Goal: Task Accomplishment & Management: Use online tool/utility

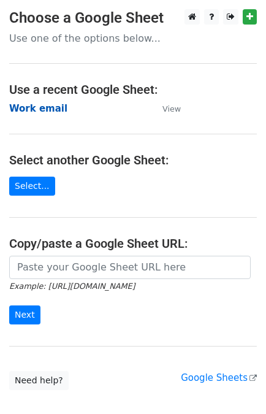
click at [44, 105] on strong "Work email" at bounding box center [38, 108] width 58 height 11
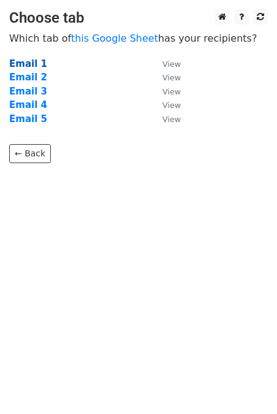
click at [32, 63] on strong "Email 1" at bounding box center [28, 63] width 38 height 11
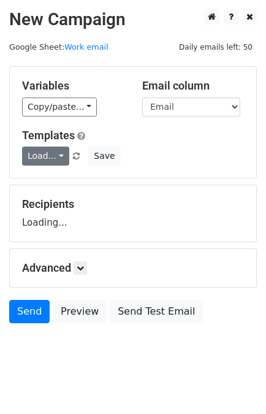
click at [33, 160] on link "Load..." at bounding box center [45, 155] width 47 height 19
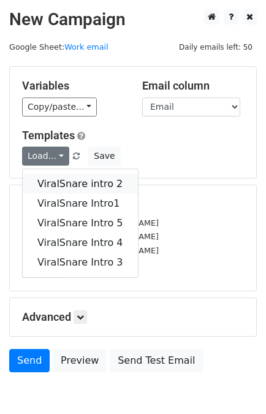
click at [52, 186] on link "ViralSnare intro 2" at bounding box center [80, 184] width 115 height 20
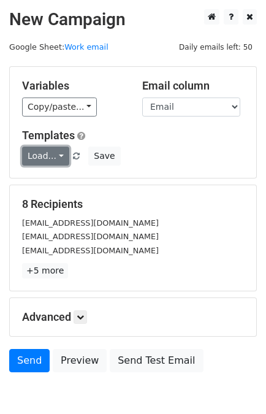
click at [37, 153] on link "Load..." at bounding box center [45, 155] width 47 height 19
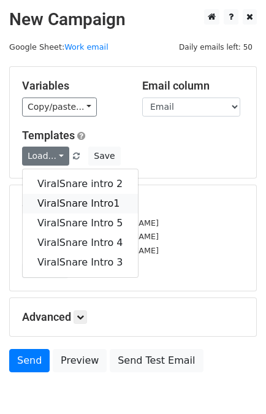
click at [67, 203] on link "ViralSnare Intro1" at bounding box center [80, 204] width 115 height 20
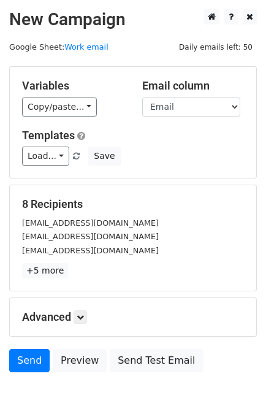
scroll to position [60, 0]
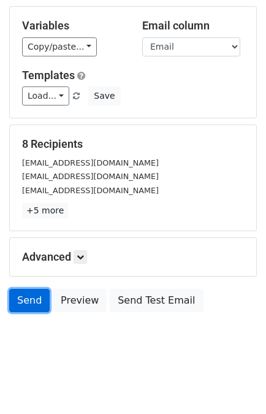
click at [36, 295] on link "Send" at bounding box center [29, 300] width 40 height 23
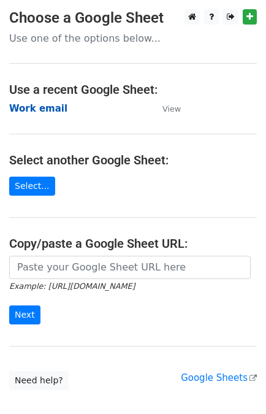
click at [35, 106] on strong "Work email" at bounding box center [38, 108] width 58 height 11
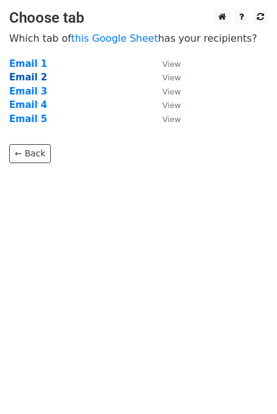
click at [18, 81] on strong "Email 2" at bounding box center [28, 77] width 38 height 11
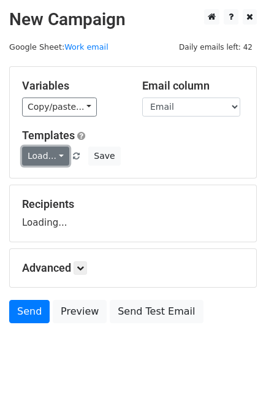
click at [42, 153] on link "Load..." at bounding box center [45, 155] width 47 height 19
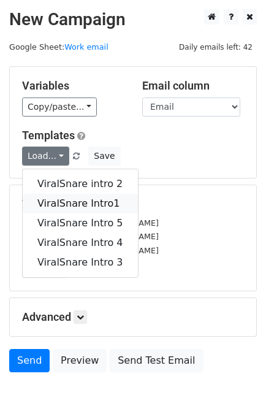
click at [64, 200] on link "ViralSnare Intro1" at bounding box center [80, 204] width 115 height 20
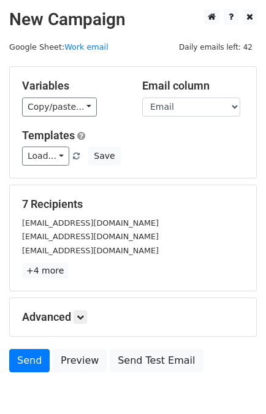
scroll to position [60, 0]
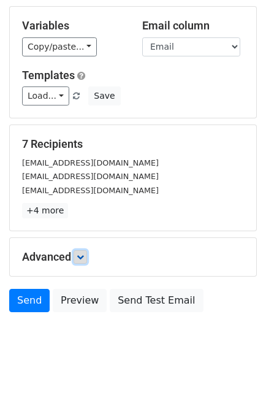
click at [82, 256] on icon at bounding box center [80, 256] width 7 height 7
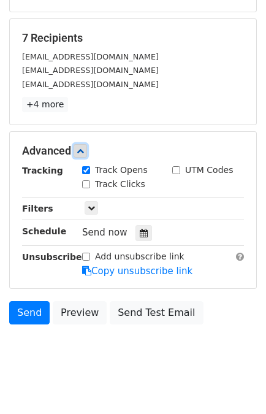
scroll to position [168, 0]
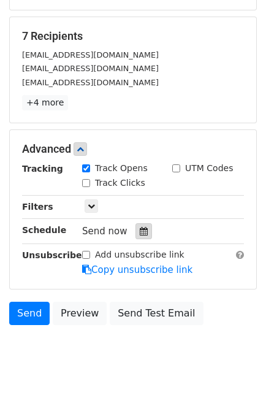
click at [135, 233] on div at bounding box center [143, 231] width 17 height 16
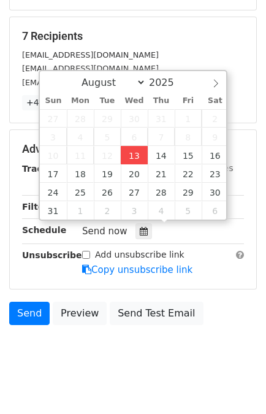
type input "[DATE] 14:30"
type input "02"
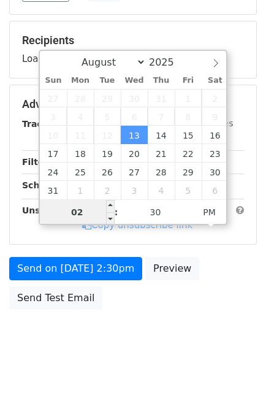
scroll to position [159, 0]
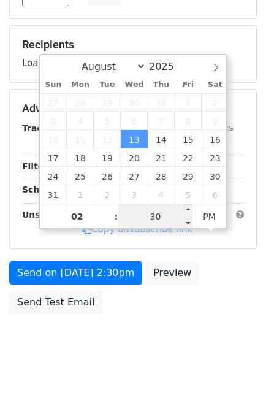
click at [155, 218] on input "30" at bounding box center [155, 216] width 75 height 25
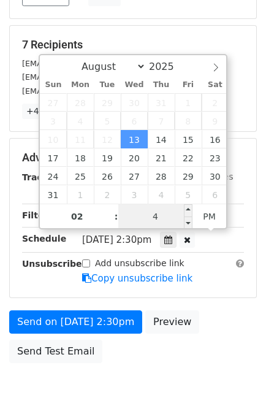
type input "40"
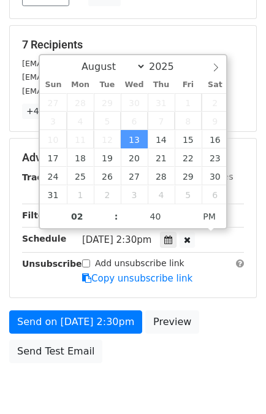
type input "[DATE] 14:40"
click at [211, 316] on div "Send on [DATE] 2:30pm Preview Send Test Email" at bounding box center [133, 339] width 266 height 59
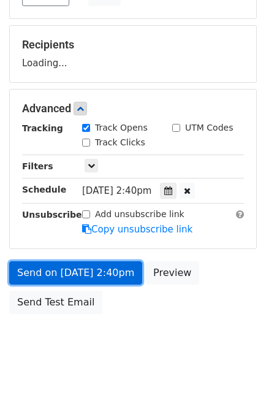
click at [88, 270] on link "Send on [DATE] 2:40pm" at bounding box center [75, 272] width 133 height 23
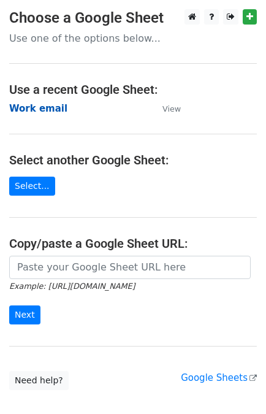
click at [31, 108] on strong "Work email" at bounding box center [38, 108] width 58 height 11
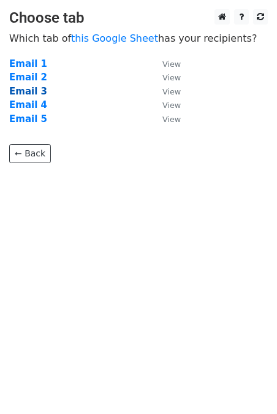
click at [26, 89] on strong "Email 3" at bounding box center [28, 91] width 38 height 11
click at [29, 87] on strong "Email 3" at bounding box center [28, 91] width 38 height 11
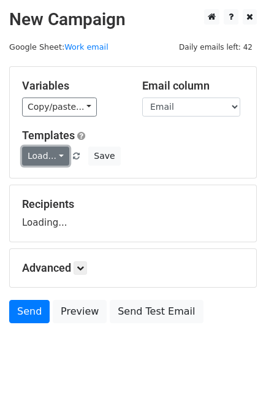
click at [44, 157] on link "Load..." at bounding box center [45, 155] width 47 height 19
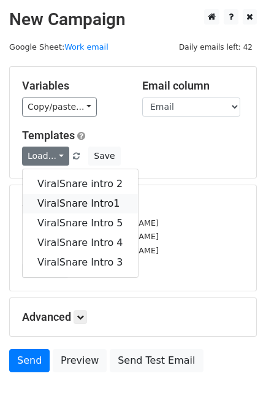
click at [61, 198] on link "ViralSnare Intro1" at bounding box center [80, 204] width 115 height 20
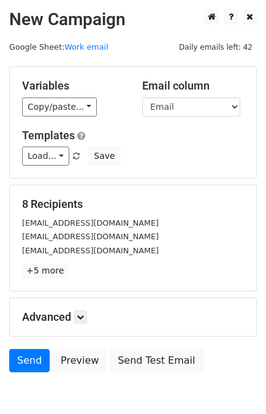
scroll to position [60, 0]
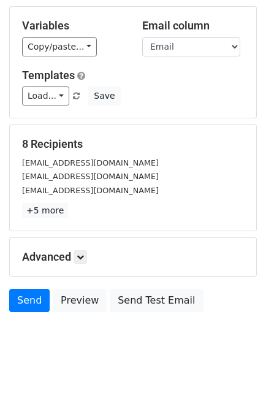
click at [80, 261] on h5 "Advanced" at bounding box center [133, 256] width 222 height 13
click at [81, 256] on icon at bounding box center [80, 256] width 7 height 7
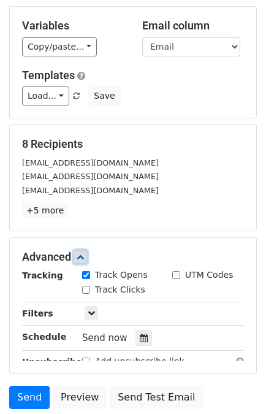
scroll to position [180, 0]
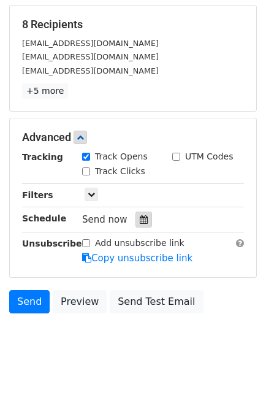
click at [135, 224] on div at bounding box center [143, 219] width 17 height 16
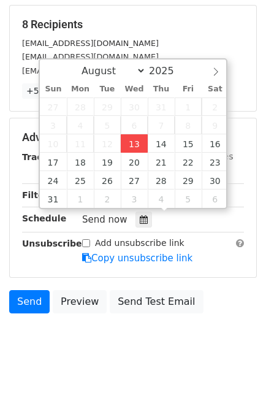
type input "2025-08-13 14:31"
type input "02"
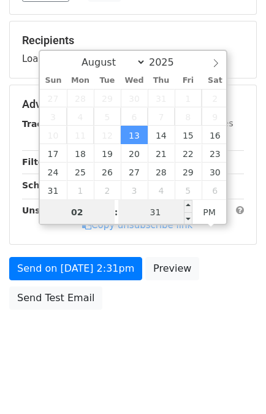
scroll to position [159, 0]
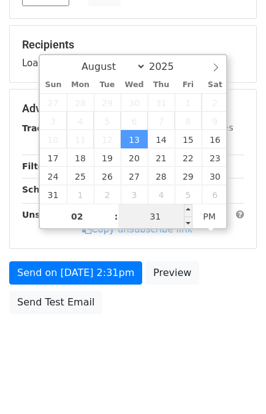
click at [175, 222] on input "31" at bounding box center [155, 216] width 75 height 25
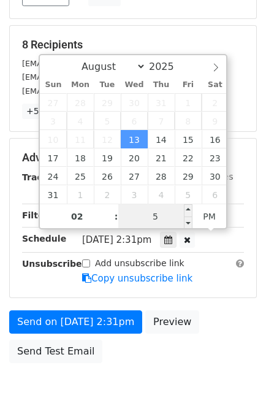
type input "50"
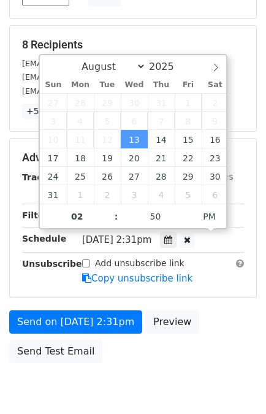
type input "2025-08-13 14:50"
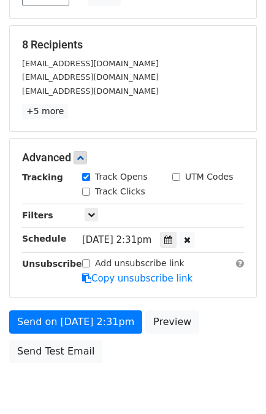
click at [227, 333] on div "Send on Aug 13 at 2:31pm Preview Send Test Email" at bounding box center [133, 339] width 266 height 59
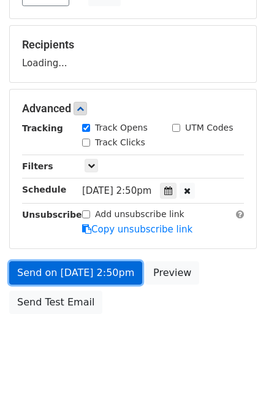
click at [91, 261] on link "Send on Aug 13 at 2:50pm" at bounding box center [75, 272] width 133 height 23
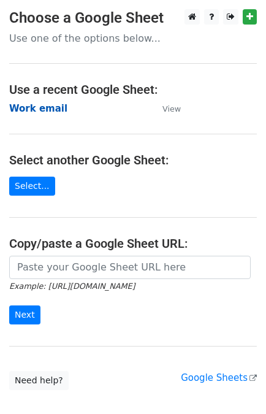
click at [41, 106] on strong "Work email" at bounding box center [38, 108] width 58 height 11
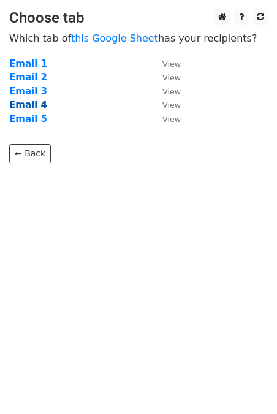
click at [31, 106] on strong "Email 4" at bounding box center [28, 104] width 38 height 11
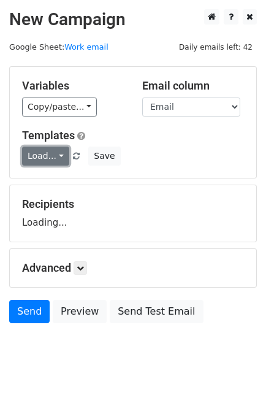
click at [42, 159] on link "Load..." at bounding box center [45, 155] width 47 height 19
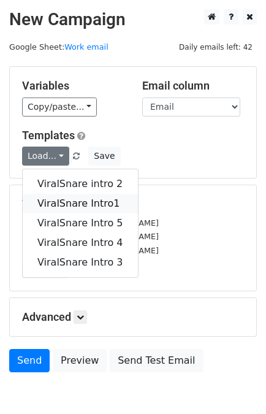
click at [64, 202] on link "ViralSnare Intro1" at bounding box center [80, 204] width 115 height 20
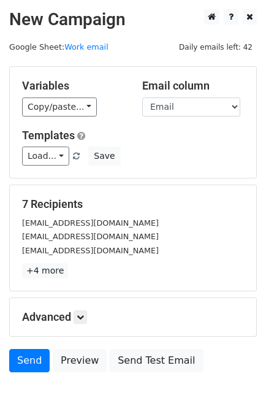
scroll to position [60, 0]
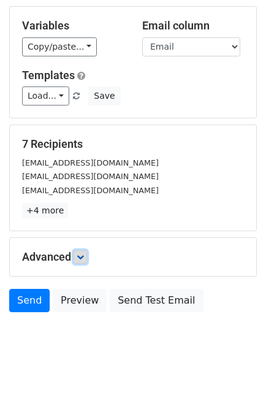
click at [82, 258] on icon at bounding box center [80, 256] width 7 height 7
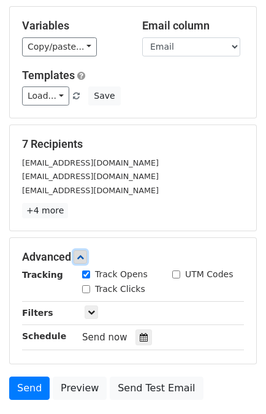
scroll to position [180, 0]
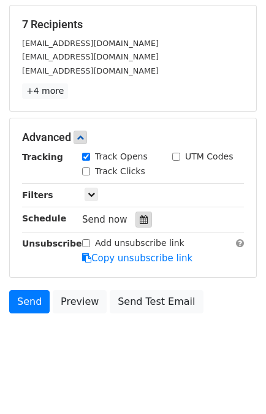
click at [135, 222] on div at bounding box center [143, 219] width 17 height 16
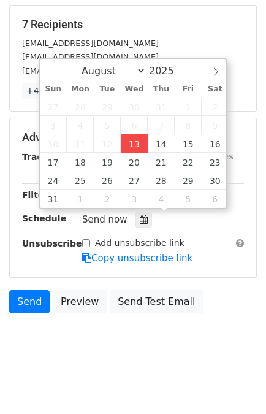
type input "[DATE] 14:31"
type input "02"
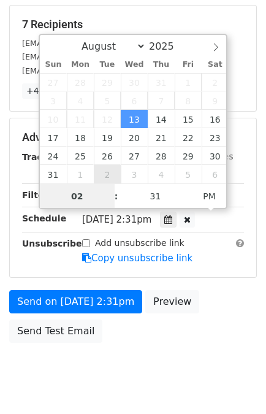
scroll to position [159, 0]
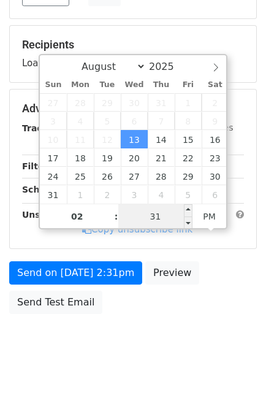
click at [148, 219] on input "31" at bounding box center [155, 216] width 75 height 25
type input "59"
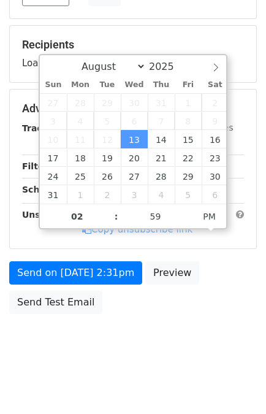
type input "2025-08-13 14:59"
click at [188, 336] on body "New Campaign Daily emails left: 42 Google Sheet: Work email Variables Copy/past…" at bounding box center [133, 109] width 266 height 519
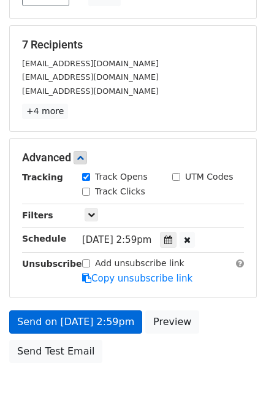
click at [94, 264] on div "Add unsubscribe link" at bounding box center [133, 263] width 102 height 13
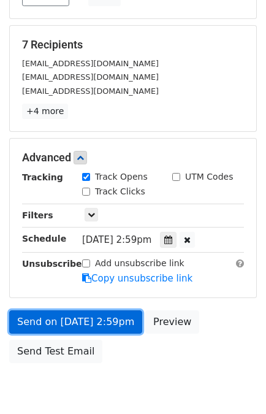
click at [64, 314] on link "Send on Aug 13 at 2:59pm" at bounding box center [75, 321] width 133 height 23
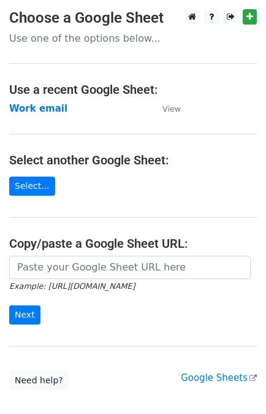
click at [36, 112] on strong "Work email" at bounding box center [38, 108] width 58 height 11
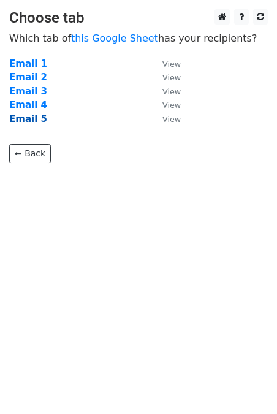
click at [25, 121] on strong "Email 5" at bounding box center [28, 118] width 38 height 11
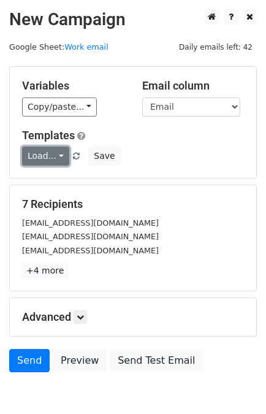
click at [40, 158] on link "Load..." at bounding box center [45, 155] width 47 height 19
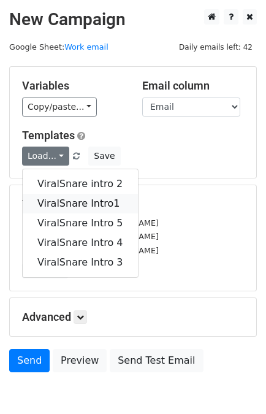
click at [63, 205] on link "ViralSnare Intro1" at bounding box center [80, 204] width 115 height 20
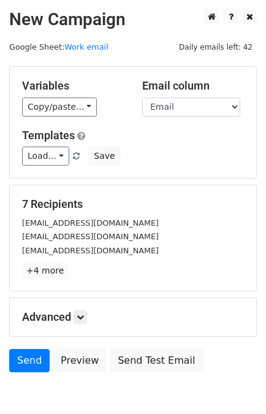
scroll to position [60, 0]
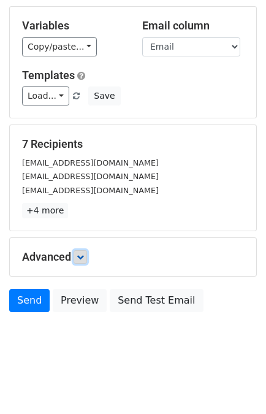
click at [84, 255] on icon at bounding box center [80, 256] width 7 height 7
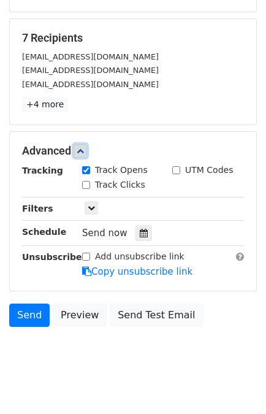
scroll to position [180, 0]
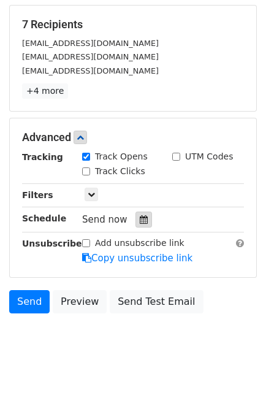
click at [140, 218] on icon at bounding box center [144, 219] width 8 height 9
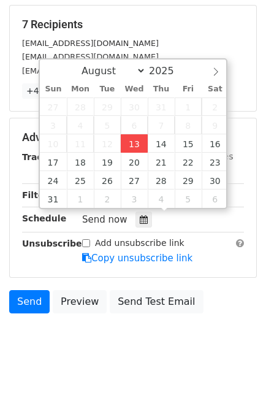
type input "[DATE] 14:32"
type input "02"
type input "32"
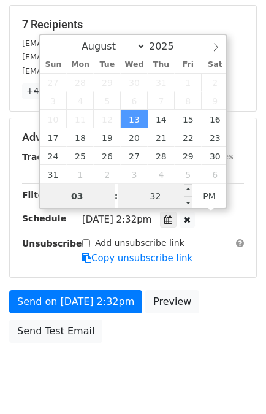
type input "03"
type input "[DATE] 15:32"
click at [158, 193] on input "32" at bounding box center [155, 196] width 75 height 25
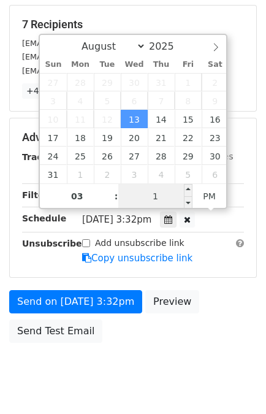
type input "10"
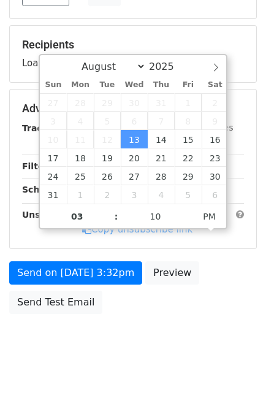
type input "[DATE] 15:10"
click at [219, 308] on div "Send on [DATE] 3:32pm Preview Send Test Email" at bounding box center [133, 290] width 266 height 59
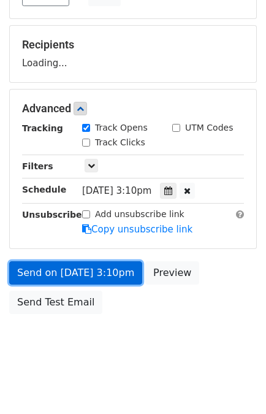
click at [63, 263] on link "Send on [DATE] 3:10pm" at bounding box center [75, 272] width 133 height 23
